Goal: Task Accomplishment & Management: Manage account settings

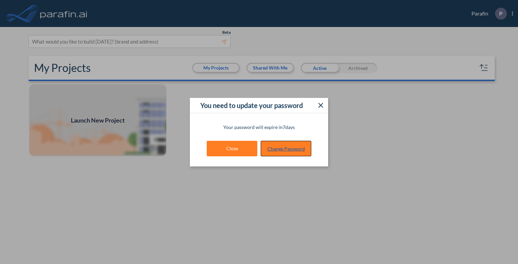
click at [292, 147] on link "Change Password" at bounding box center [286, 149] width 51 height 16
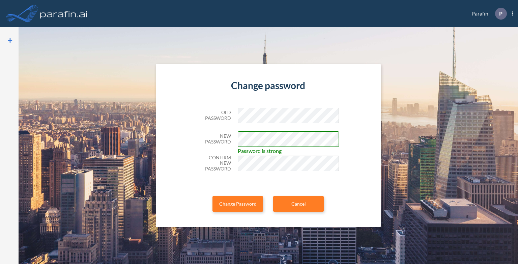
click at [347, 160] on div "Change password Old Password New Password Password is strong Confirm New Passwo…" at bounding box center [268, 145] width 225 height 163
click at [364, 167] on div "Change password Old Password New Password Password is strong Confirm New Passwo…" at bounding box center [268, 145] width 225 height 163
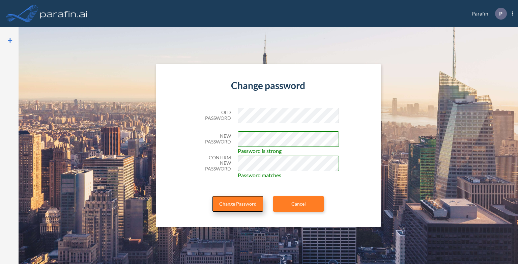
click at [248, 203] on button "Change Password" at bounding box center [238, 204] width 51 height 16
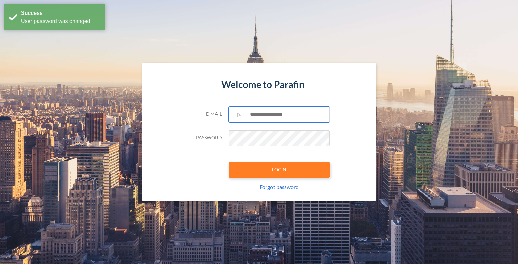
click at [263, 111] on input "text" at bounding box center [279, 115] width 101 height 16
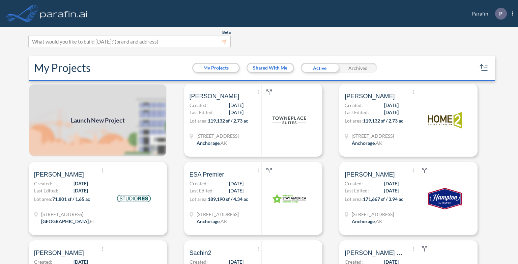
click at [417, 42] on div "Beta This experimental feature is still in beta. Help improve this by reporting…" at bounding box center [256, 41] width 456 height 13
